Goal: Task Accomplishment & Management: Manage account settings

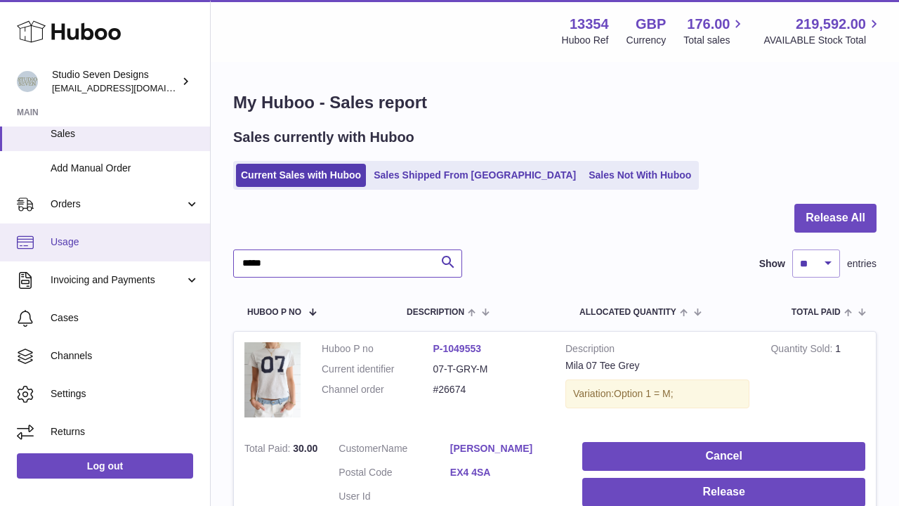
drag, startPoint x: 323, startPoint y: 258, endPoint x: 199, endPoint y: 254, distance: 124.3
click at [199, 254] on div "Huboo Studio Seven Designs contact.studiosevendesigns@gmail.com Main My Dashboa…" at bounding box center [449, 334] width 899 height 668
paste input "text"
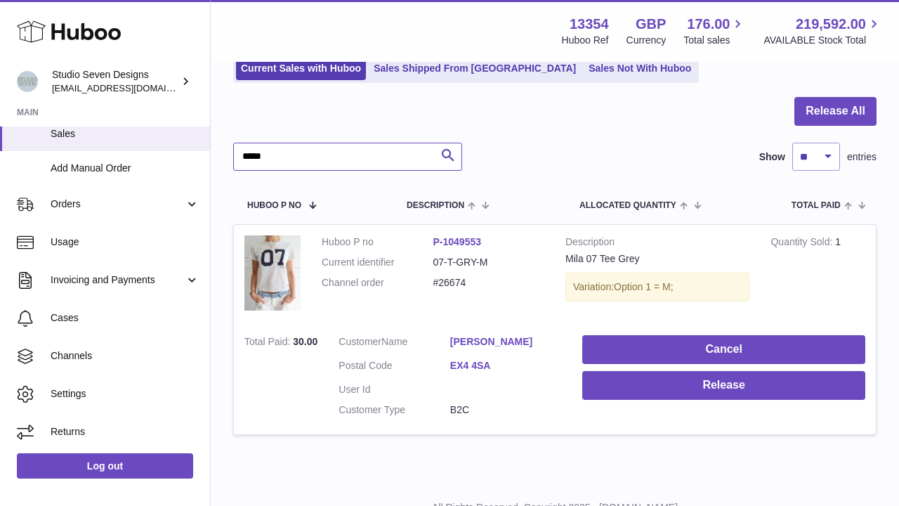
scroll to position [106, 0]
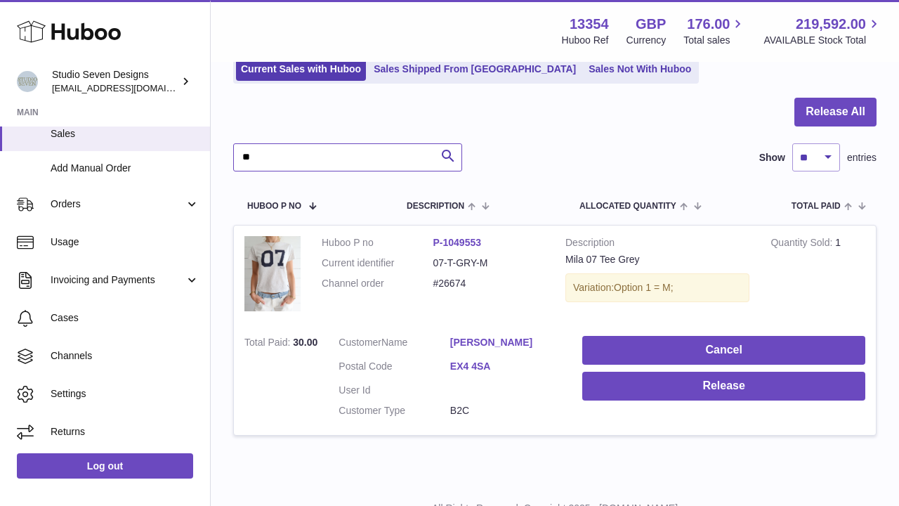
type input "*"
click at [340, 157] on input "text" at bounding box center [347, 157] width 229 height 28
paste input "*****"
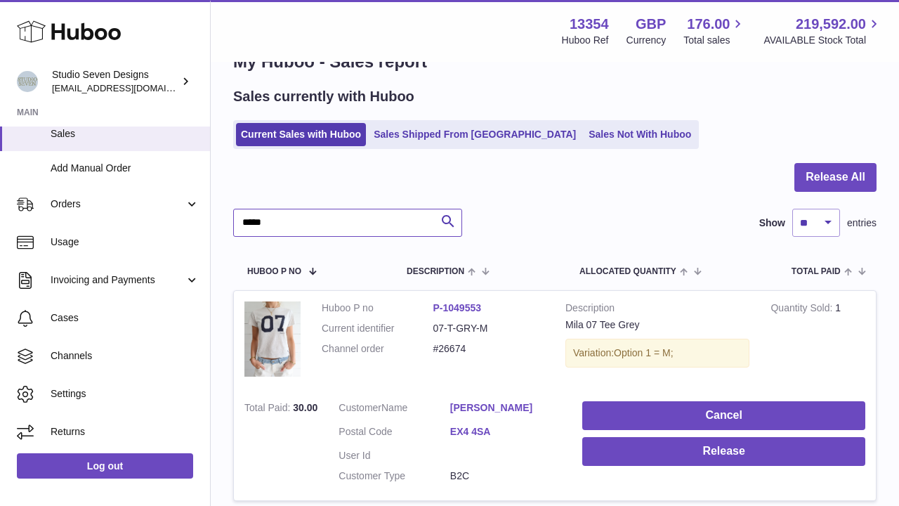
scroll to position [12, 0]
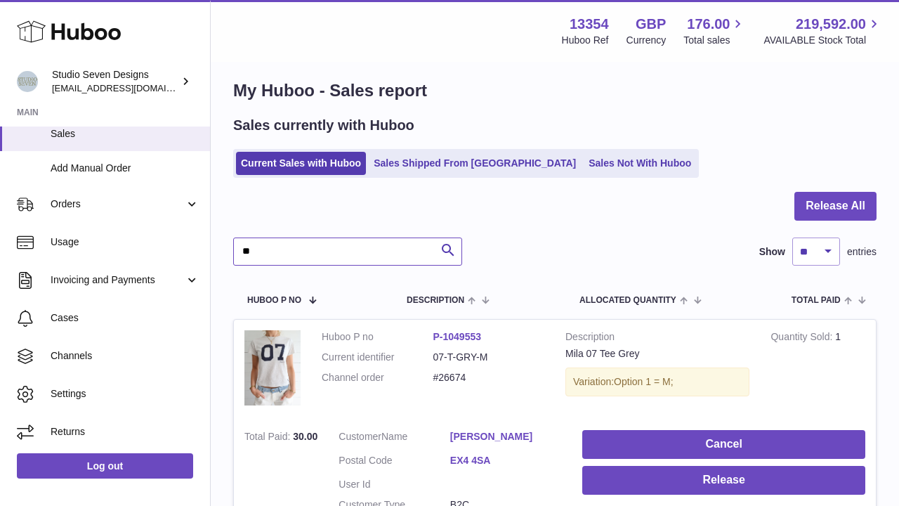
type input "*"
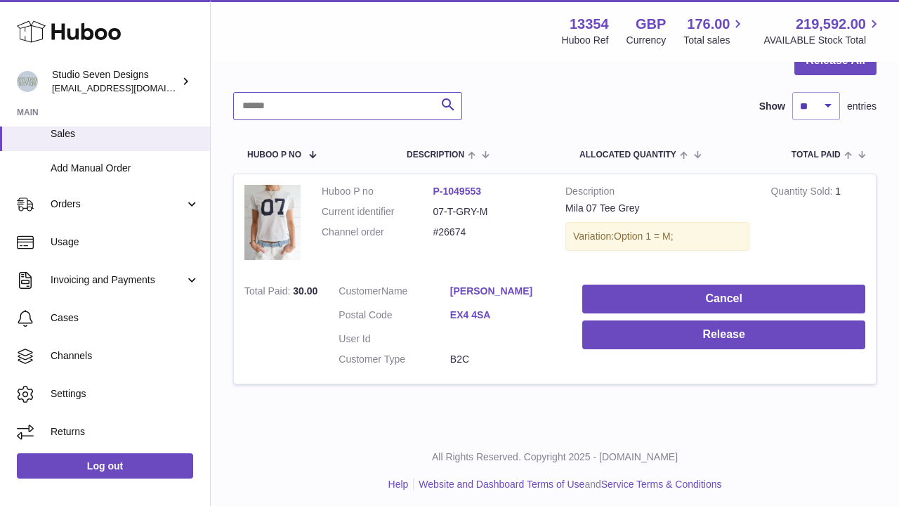
scroll to position [69, 0]
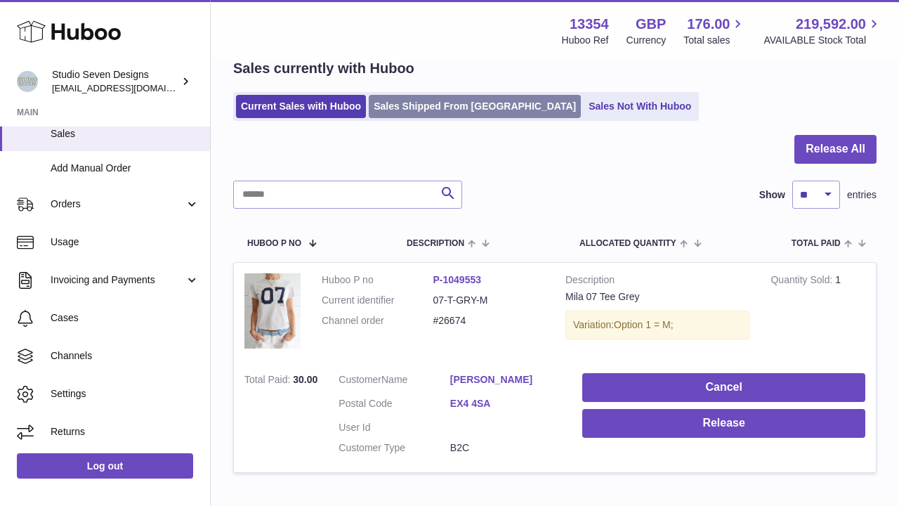
click at [411, 105] on link "Sales Shipped From [GEOGRAPHIC_DATA]" at bounding box center [475, 106] width 212 height 23
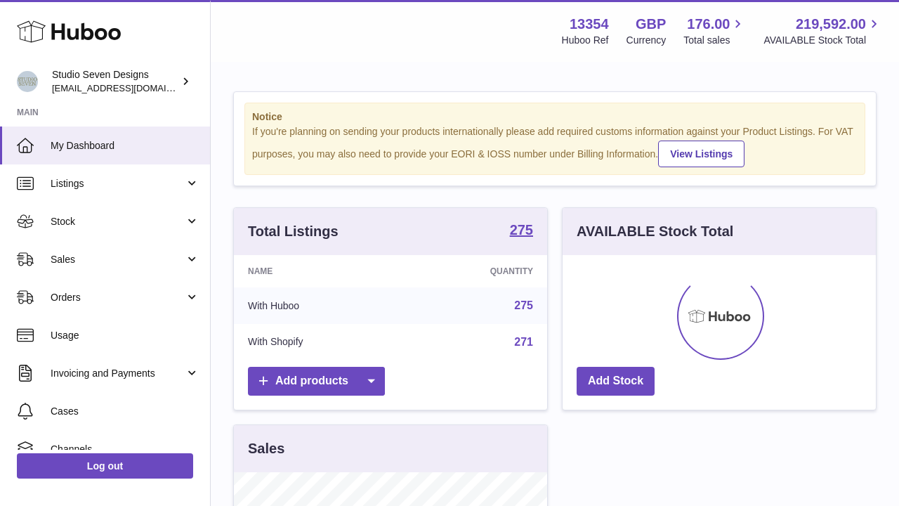
scroll to position [219, 313]
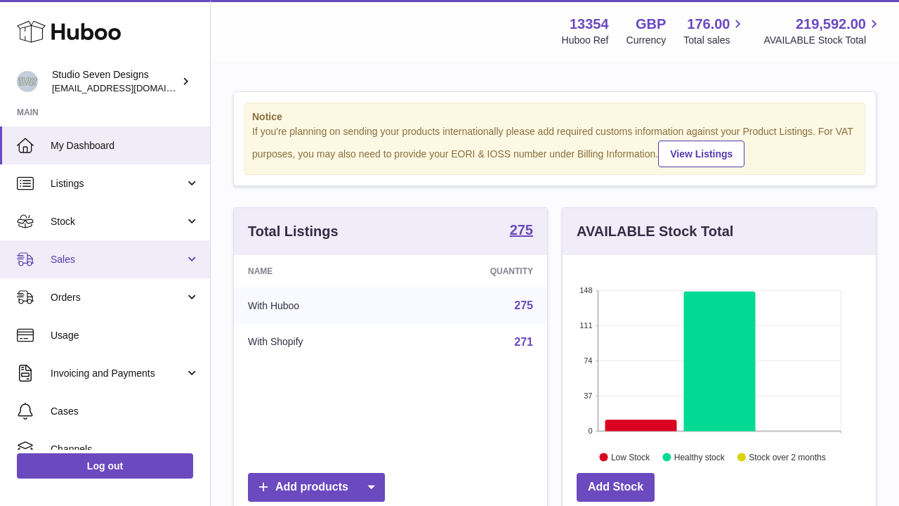
click at [107, 248] on link "Sales" at bounding box center [105, 259] width 210 height 38
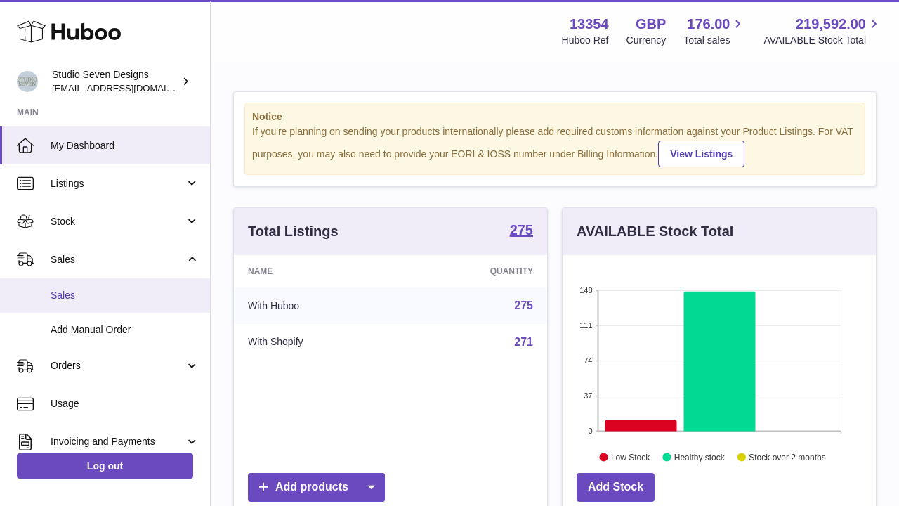
click at [84, 298] on span "Sales" at bounding box center [125, 295] width 149 height 13
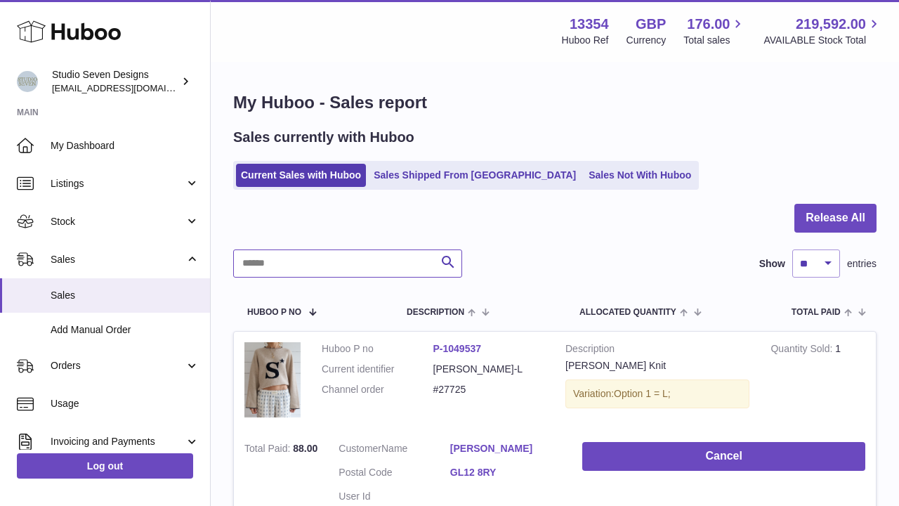
click at [305, 253] on input "text" at bounding box center [347, 263] width 229 height 28
paste input "*****"
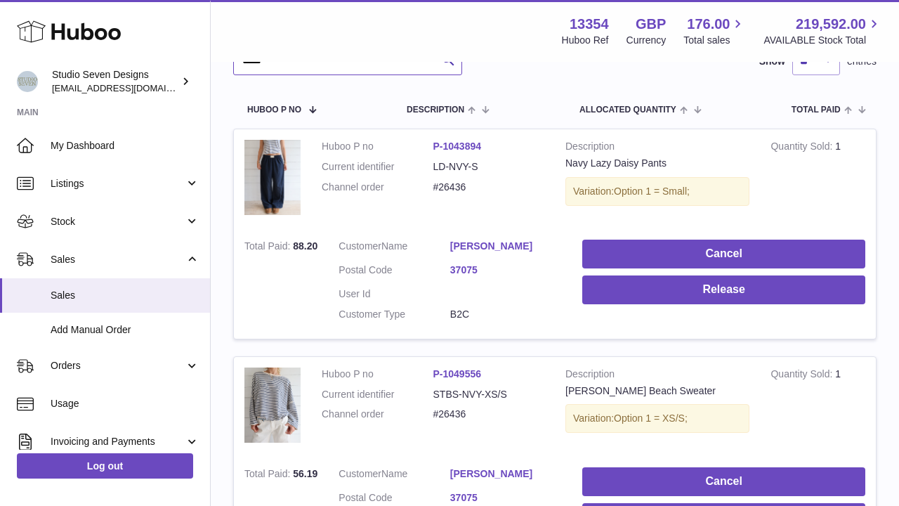
scroll to position [203, 0]
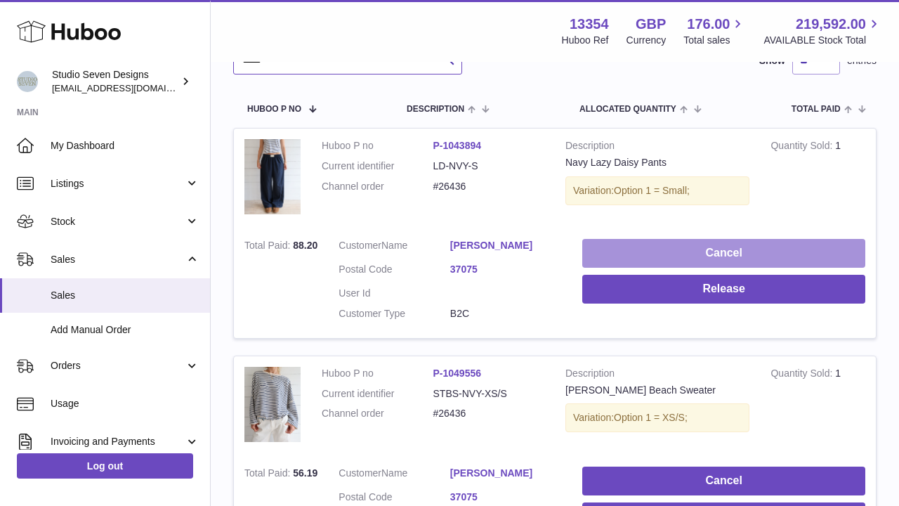
type input "*****"
click at [640, 251] on button "Cancel" at bounding box center [723, 253] width 283 height 29
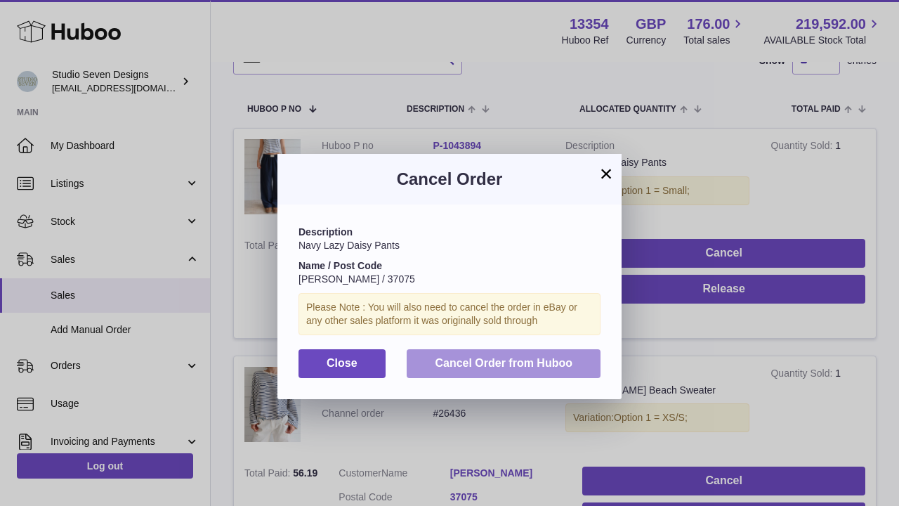
click at [502, 362] on span "Cancel Order from Huboo" at bounding box center [504, 363] width 138 height 12
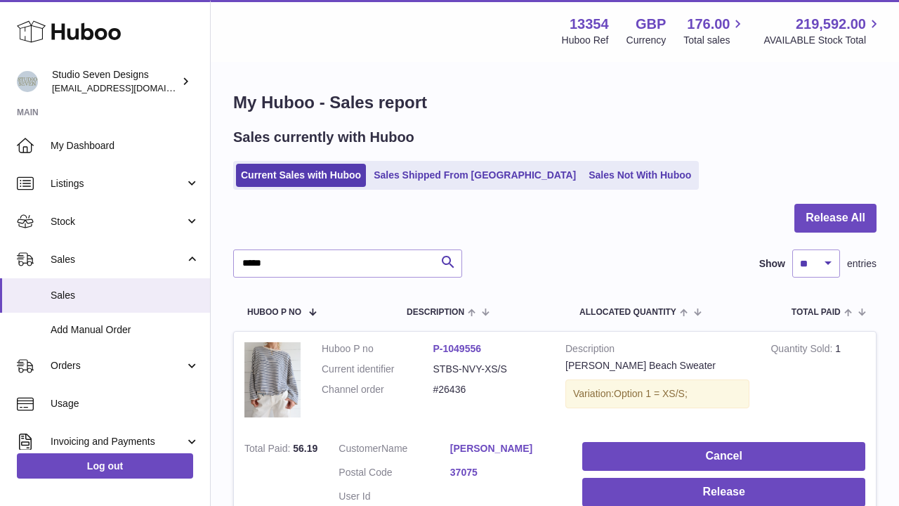
scroll to position [0, 0]
click at [584, 173] on link "Sales Not With Huboo" at bounding box center [640, 175] width 112 height 23
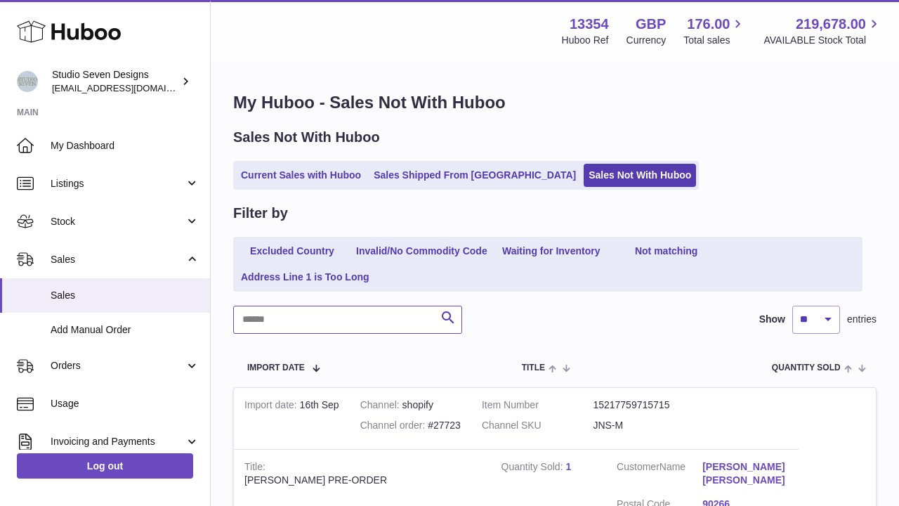
click at [301, 322] on input "text" at bounding box center [347, 319] width 229 height 28
paste input "*****"
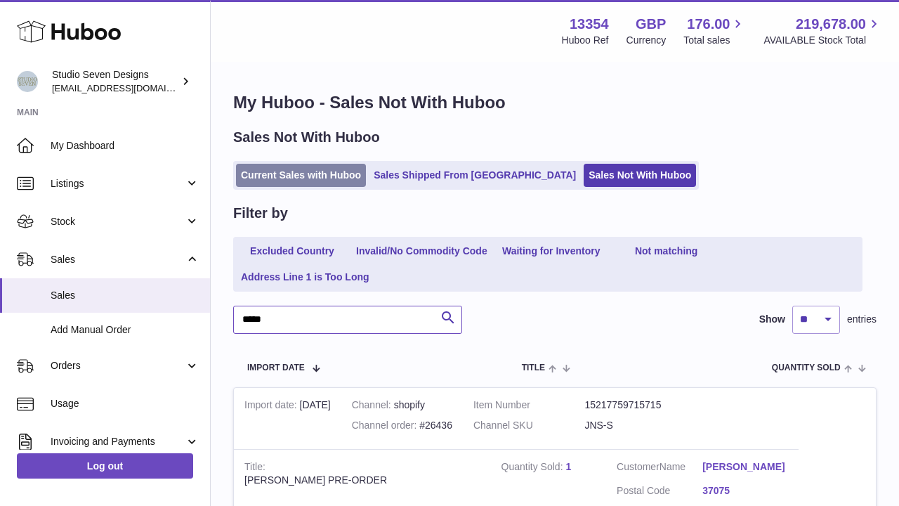
type input "*****"
click at [282, 175] on link "Current Sales with Huboo" at bounding box center [301, 175] width 130 height 23
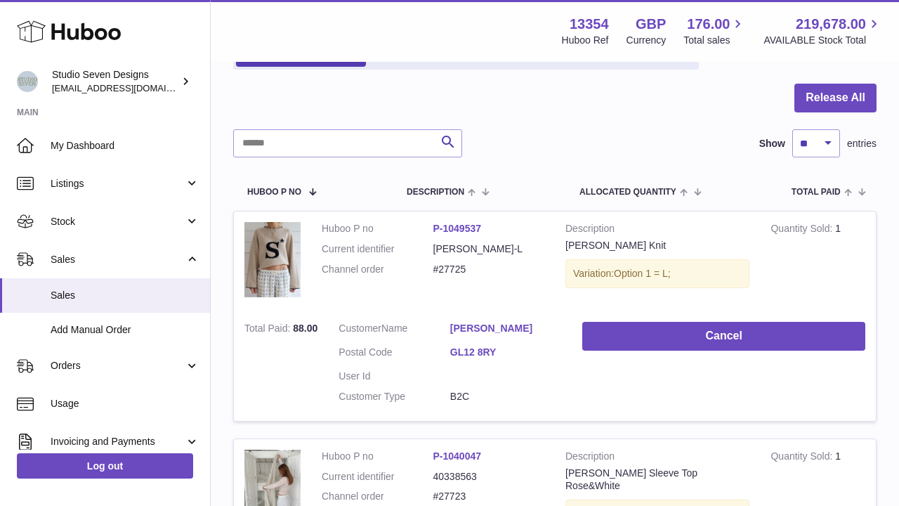
scroll to position [92, 0]
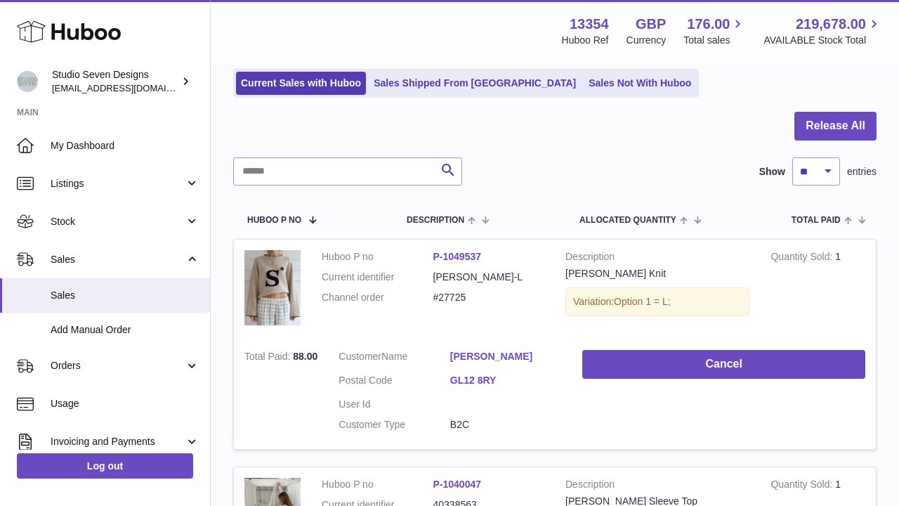
click at [555, 95] on ul "Current Sales with Huboo Sales Shipped From Huboo Sales Not With Huboo" at bounding box center [466, 83] width 466 height 29
click at [584, 88] on link "Sales Not With Huboo" at bounding box center [640, 83] width 112 height 23
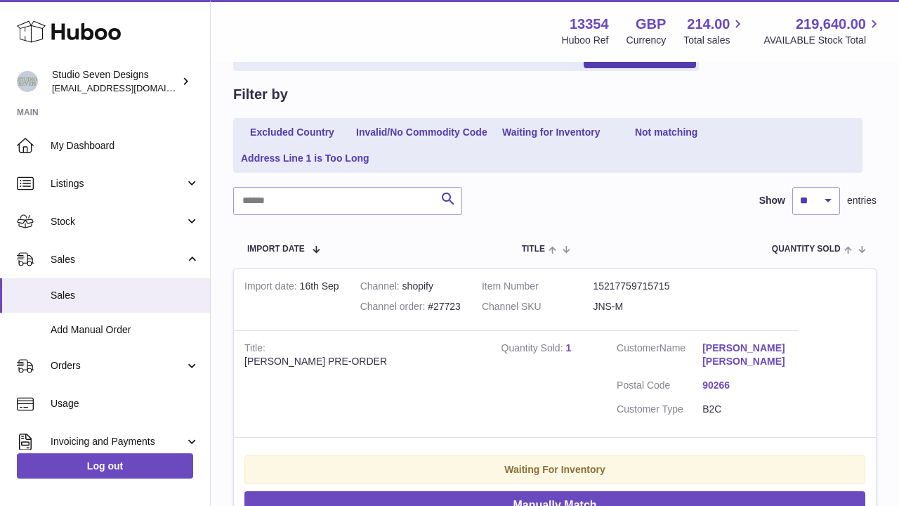
scroll to position [116, 0]
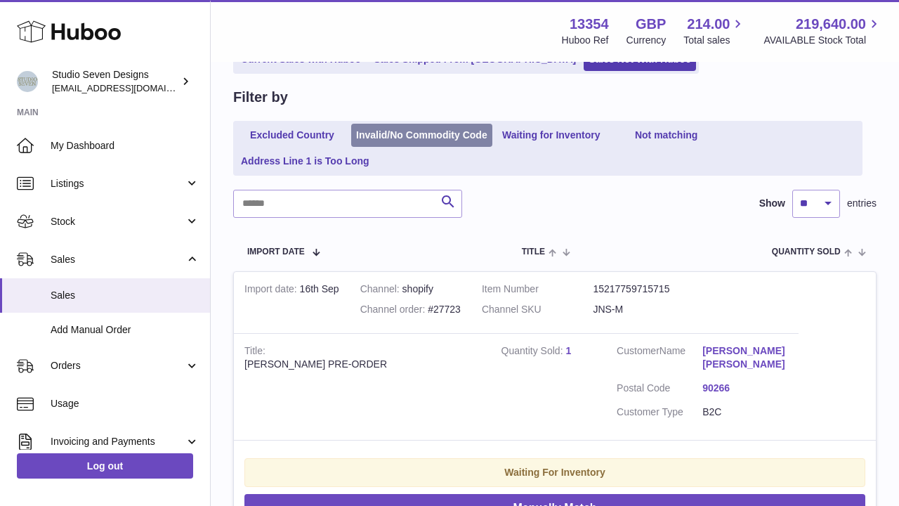
click at [442, 135] on link "Invalid/No Commodity Code" at bounding box center [421, 135] width 141 height 23
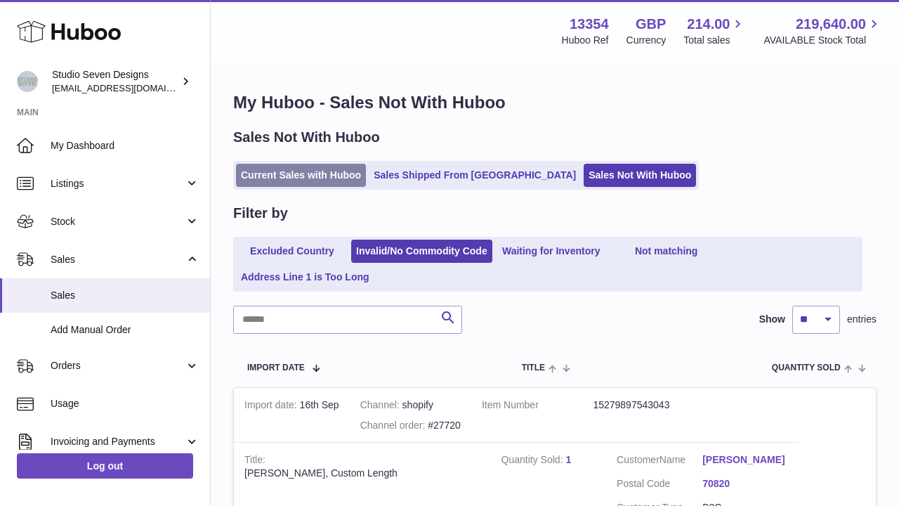
click at [282, 170] on link "Current Sales with Huboo" at bounding box center [301, 175] width 130 height 23
